Goal: Browse casually: Explore the website without a specific task or goal

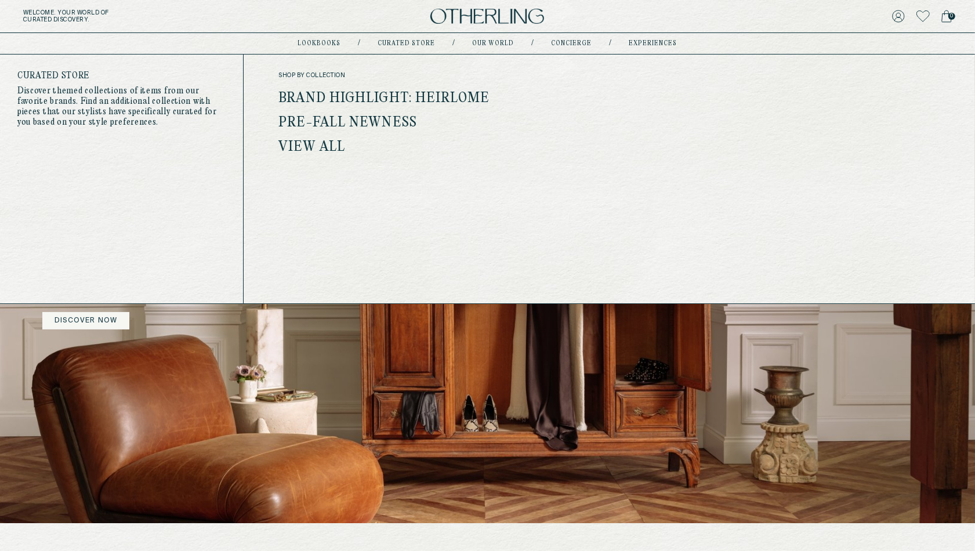
click at [402, 95] on link "Brand Highlight: Heirlome" at bounding box center [383, 98] width 211 height 15
click at [376, 127] on link "Pre-Fall Newness" at bounding box center [347, 122] width 139 height 15
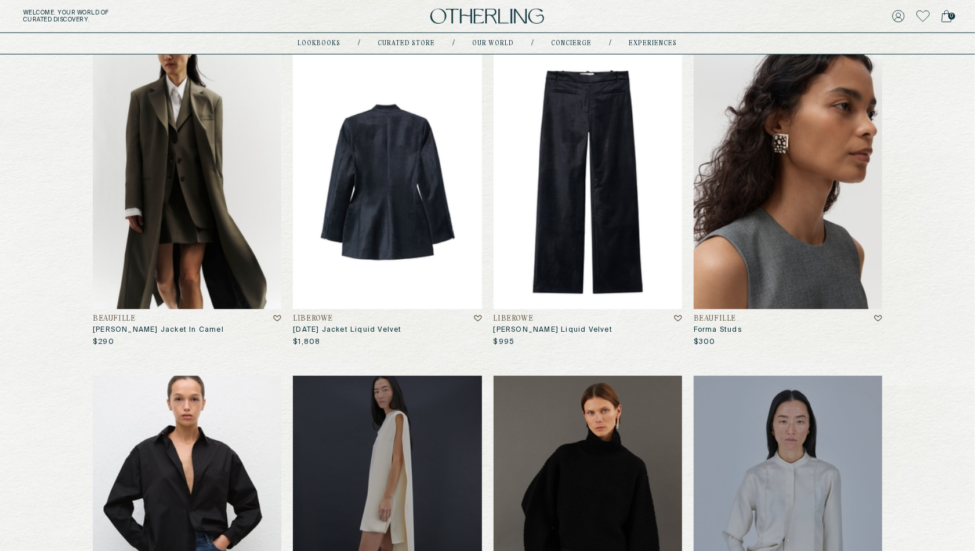
scroll to position [489, 0]
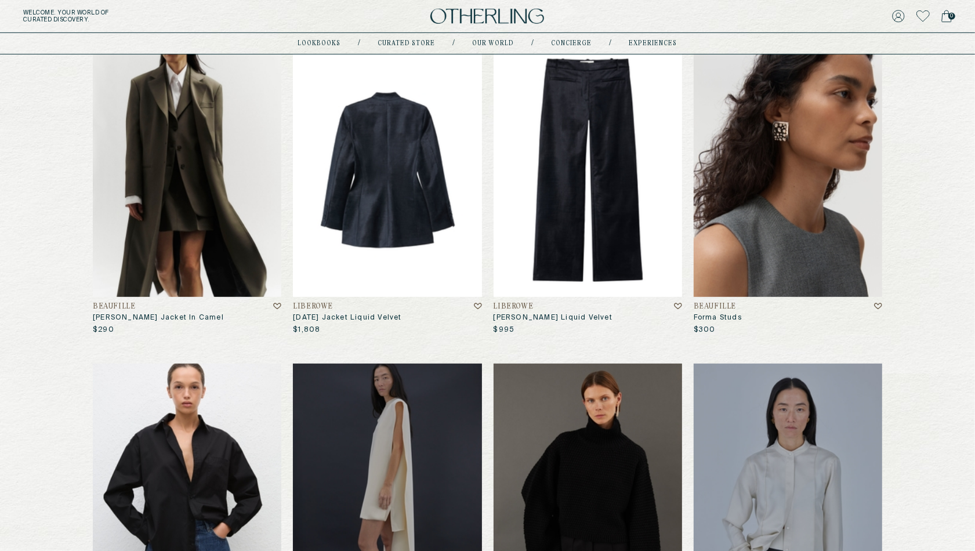
click at [377, 199] on img at bounding box center [387, 169] width 189 height 255
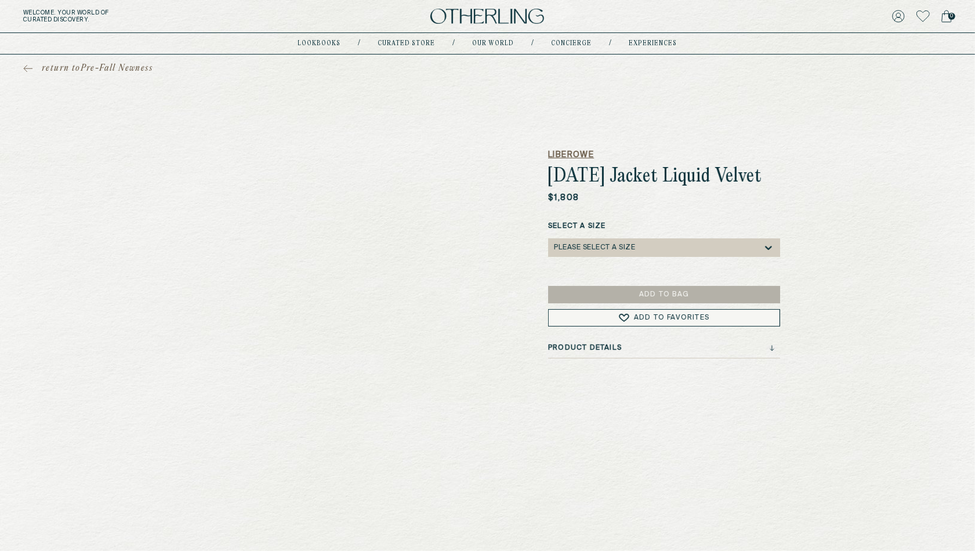
click at [568, 154] on h5 "LIBEROWE" at bounding box center [664, 155] width 232 height 12
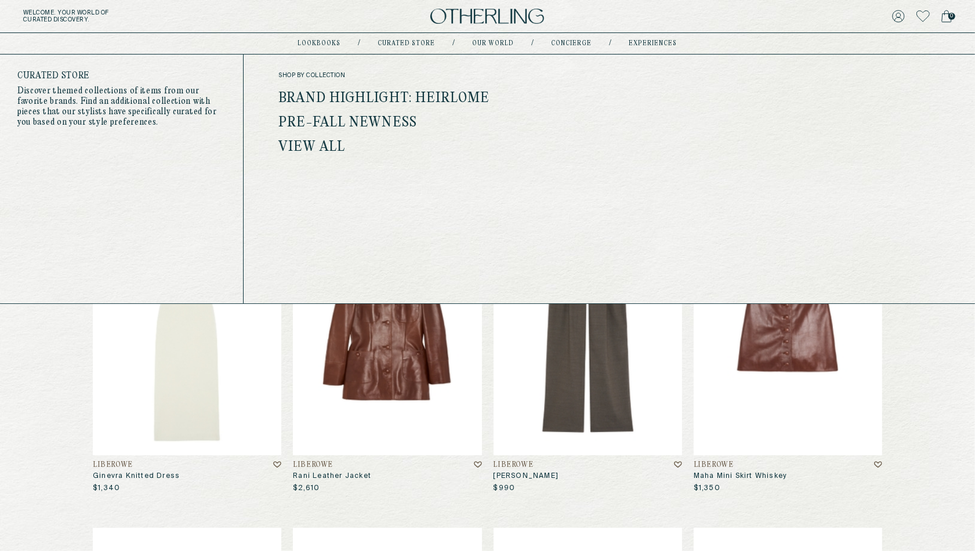
click at [316, 150] on link "View all" at bounding box center [311, 147] width 67 height 15
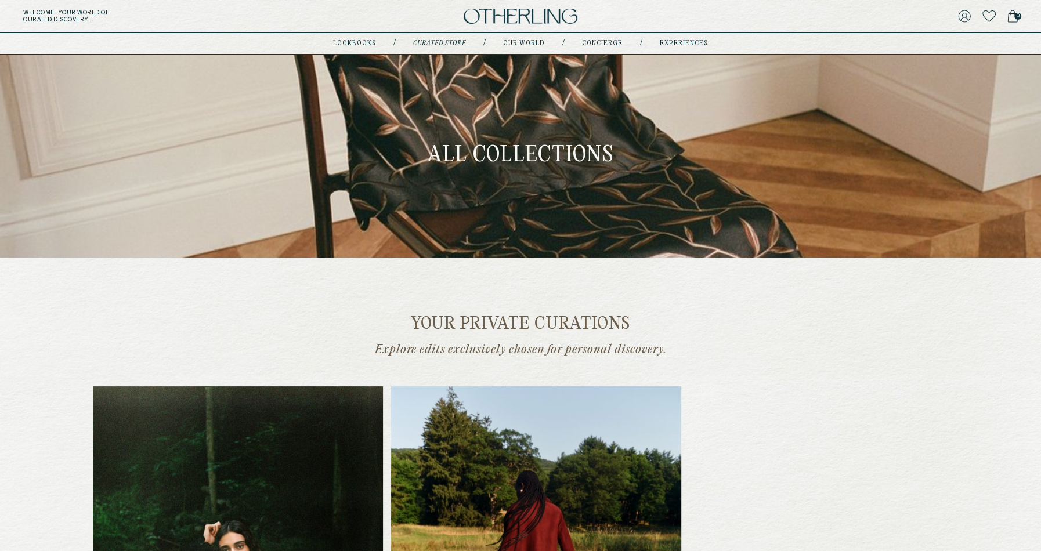
click at [500, 18] on img at bounding box center [520, 17] width 114 height 16
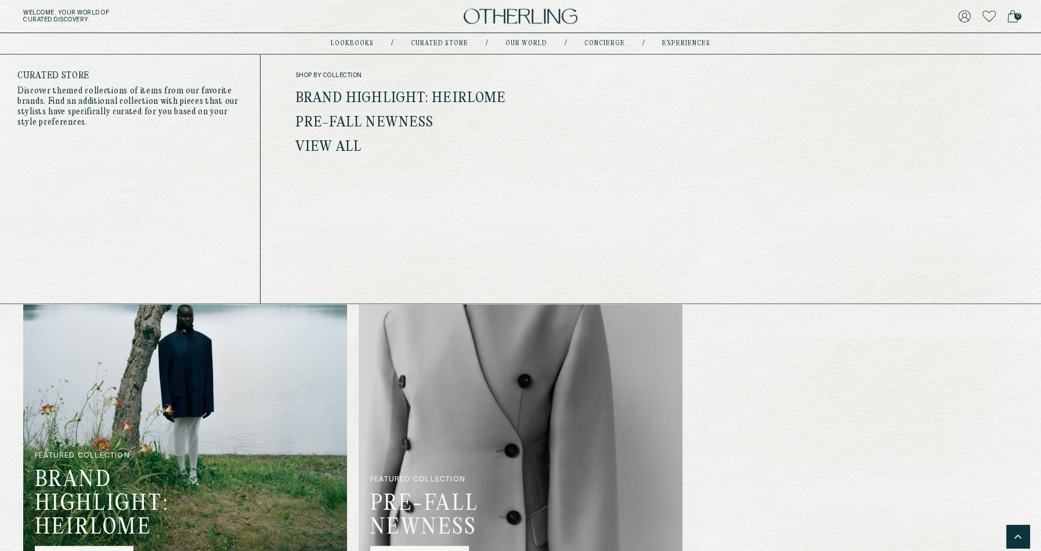
scroll to position [384, 0]
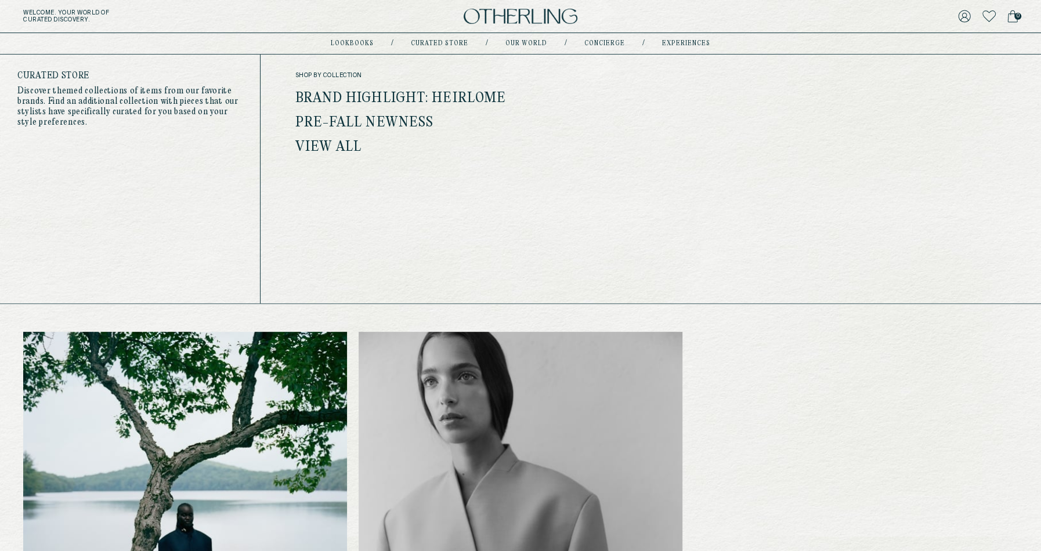
click at [407, 94] on link "Brand Highlight: Heirlome" at bounding box center [400, 98] width 211 height 15
